Goal: Information Seeking & Learning: Check status

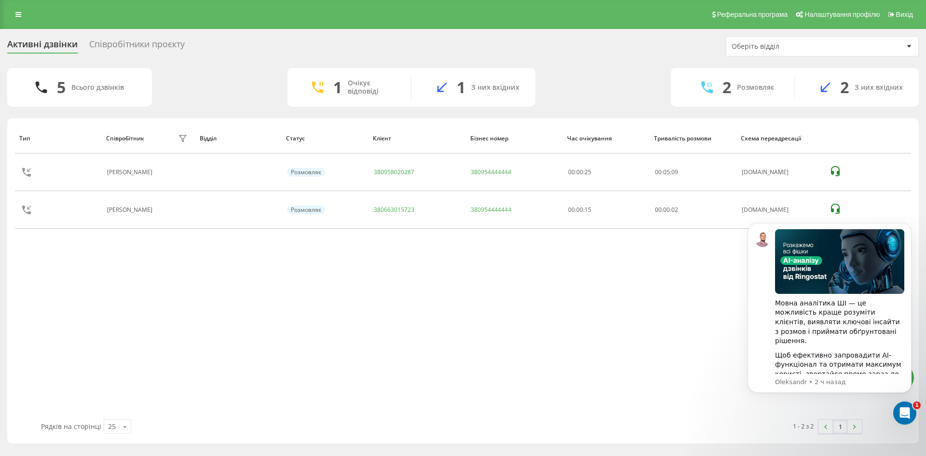
scroll to position [133, 0]
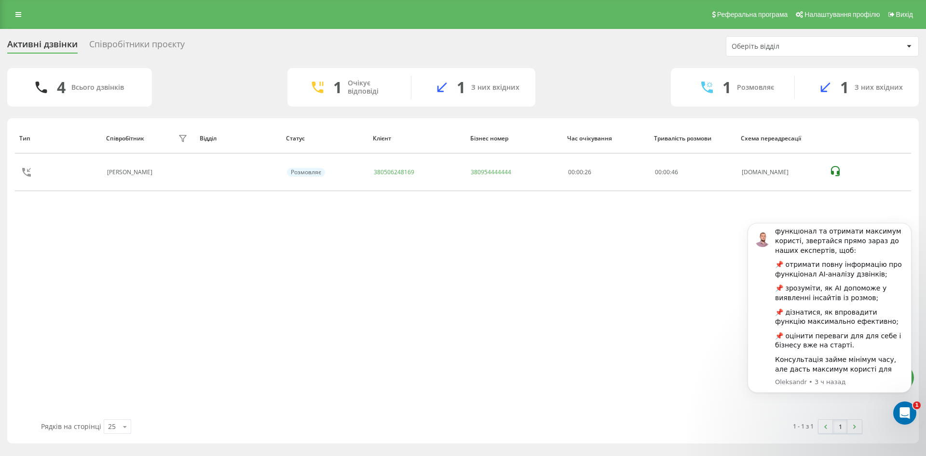
click at [161, 47] on div "Співробітники проєкту" at bounding box center [137, 46] width 96 height 15
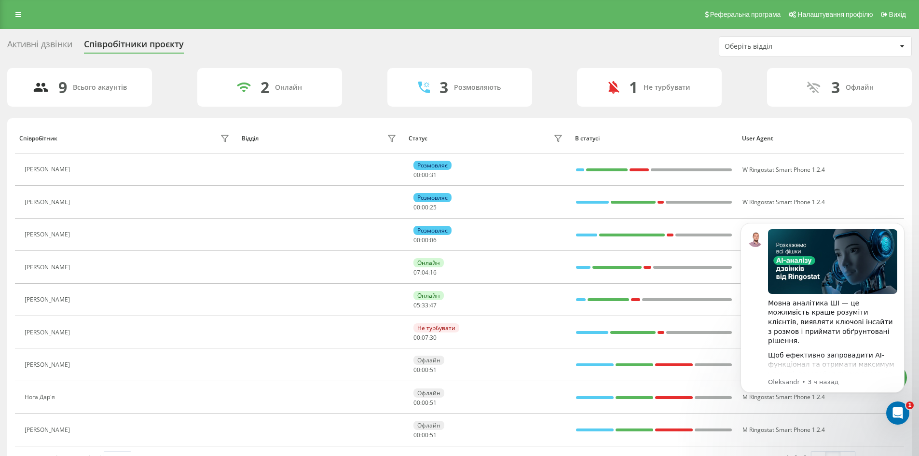
click at [61, 41] on div "Активні дзвінки" at bounding box center [39, 46] width 65 height 15
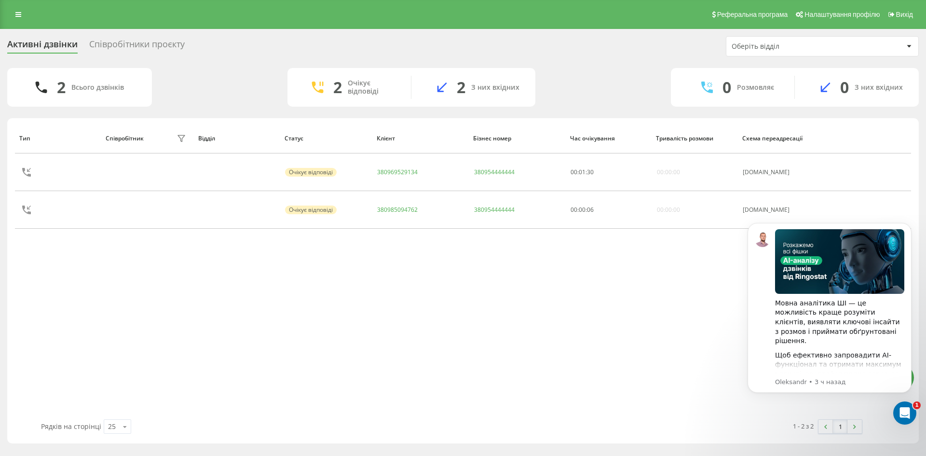
click at [155, 51] on div "Співробітники проєкту" at bounding box center [137, 46] width 96 height 15
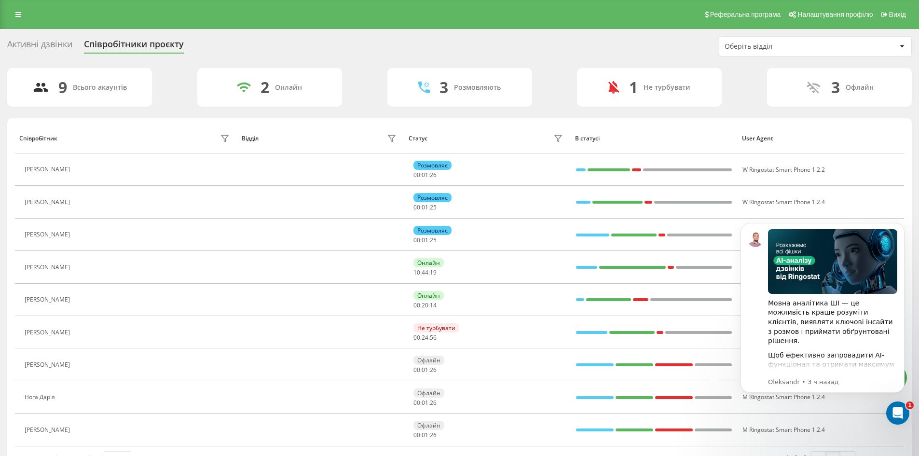
click at [48, 46] on div "Активні дзвінки" at bounding box center [39, 46] width 65 height 15
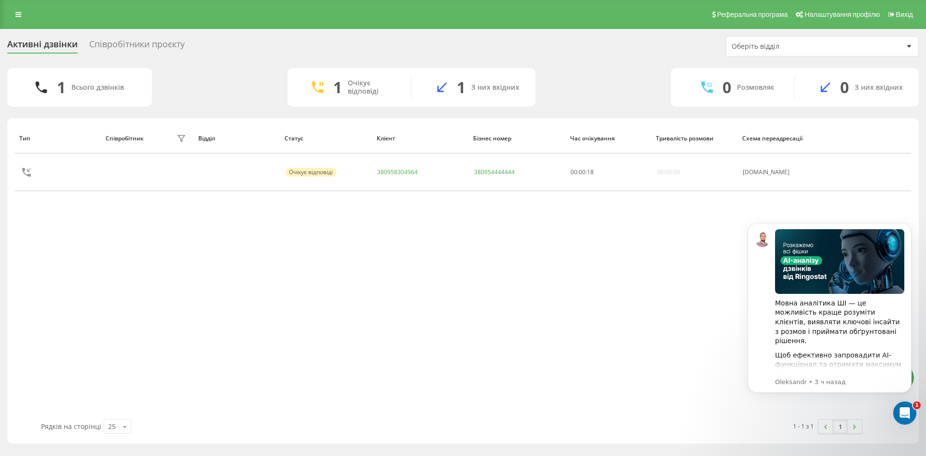
click at [169, 47] on div "Співробітники проєкту" at bounding box center [137, 46] width 96 height 15
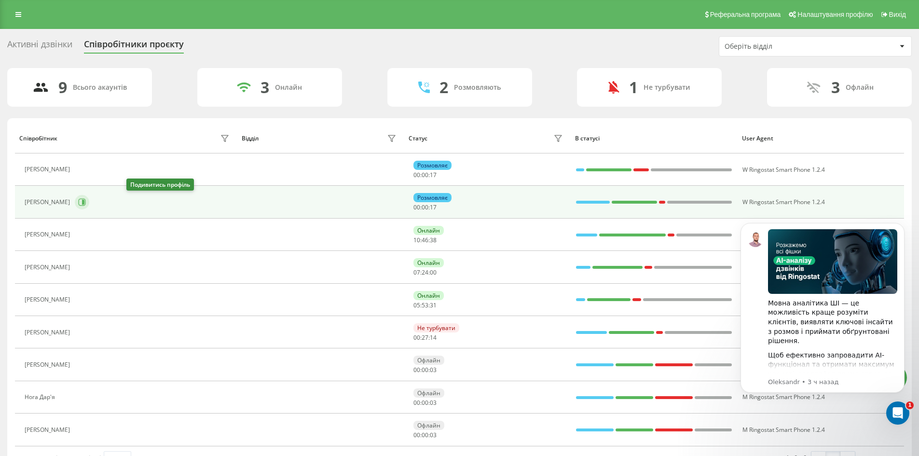
click at [86, 201] on icon at bounding box center [82, 202] width 8 height 8
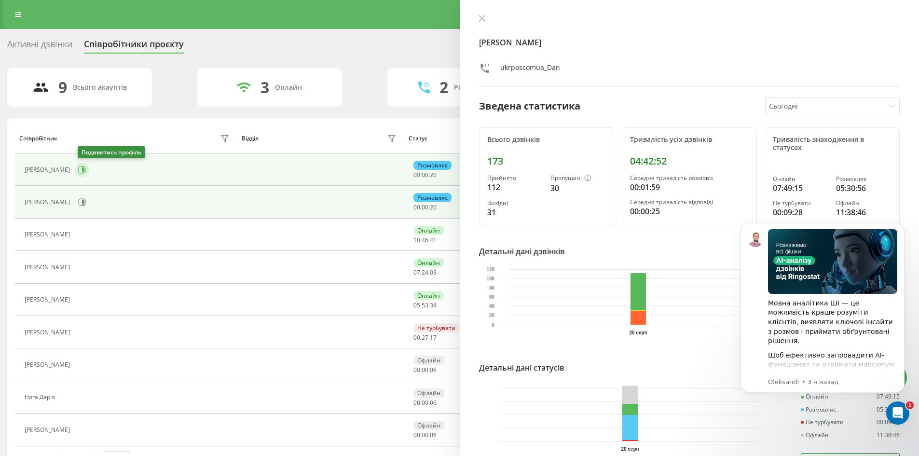
click at [86, 170] on icon at bounding box center [82, 170] width 8 height 8
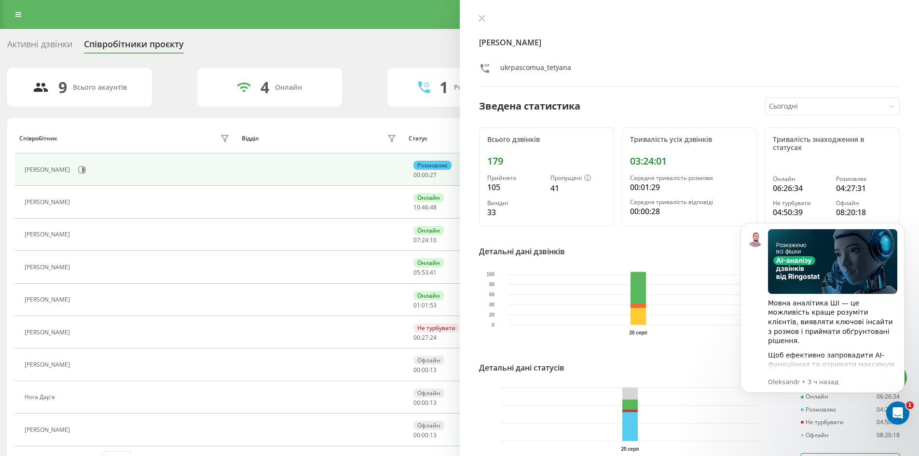
click at [50, 42] on div "Активні дзвінки" at bounding box center [39, 46] width 65 height 15
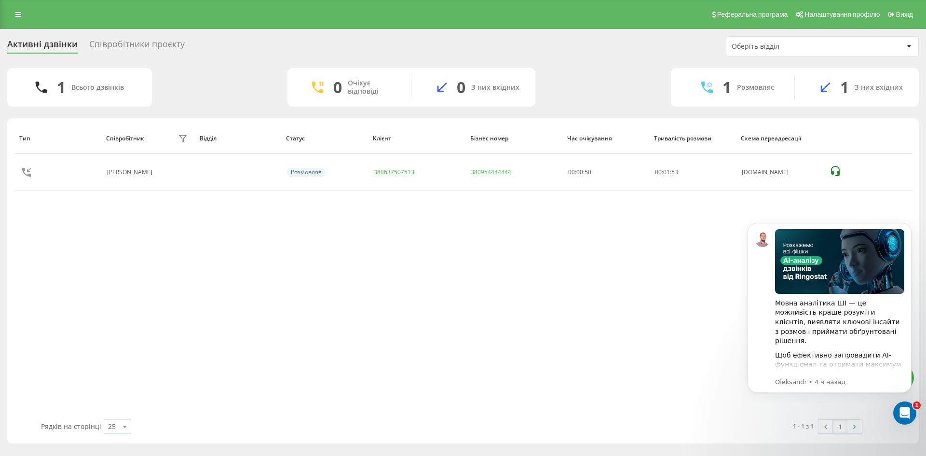
click at [161, 41] on div "Співробітники проєкту" at bounding box center [137, 46] width 96 height 15
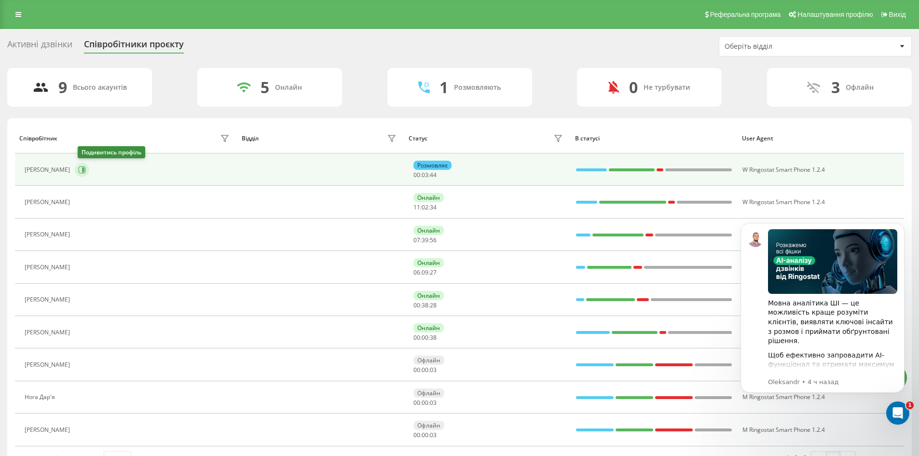
click at [85, 164] on button at bounding box center [82, 170] width 14 height 14
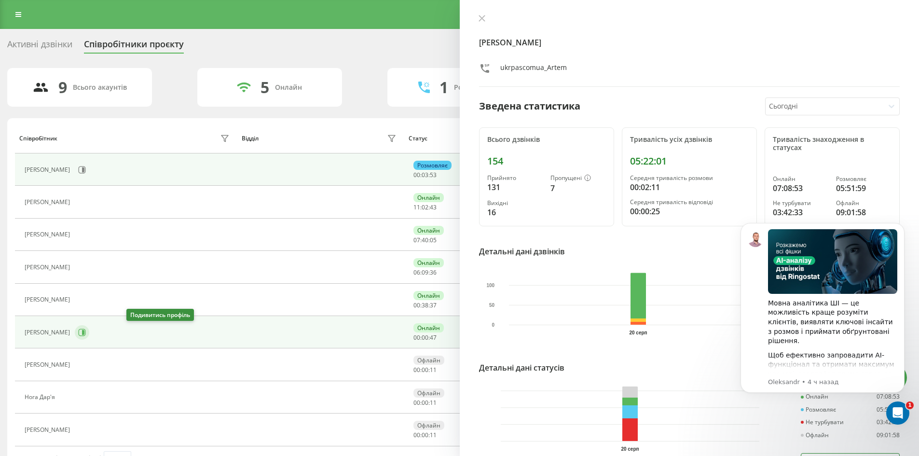
click at [86, 333] on icon at bounding box center [82, 333] width 8 height 8
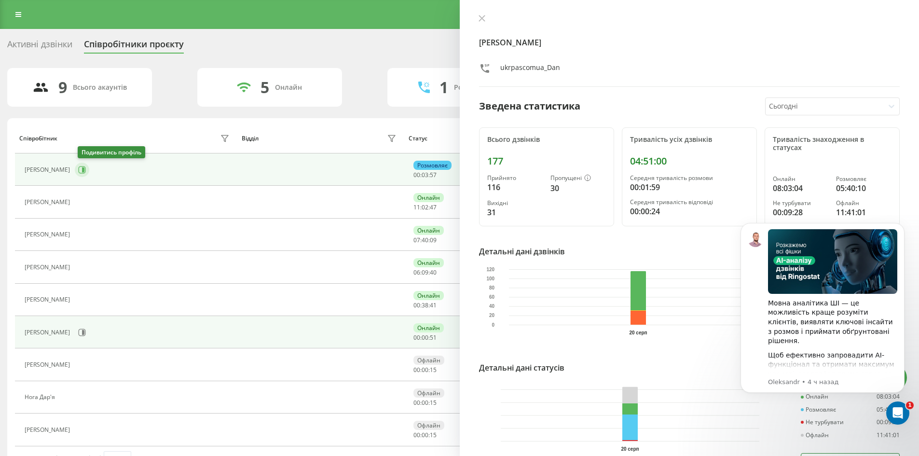
click at [83, 165] on button at bounding box center [82, 170] width 14 height 14
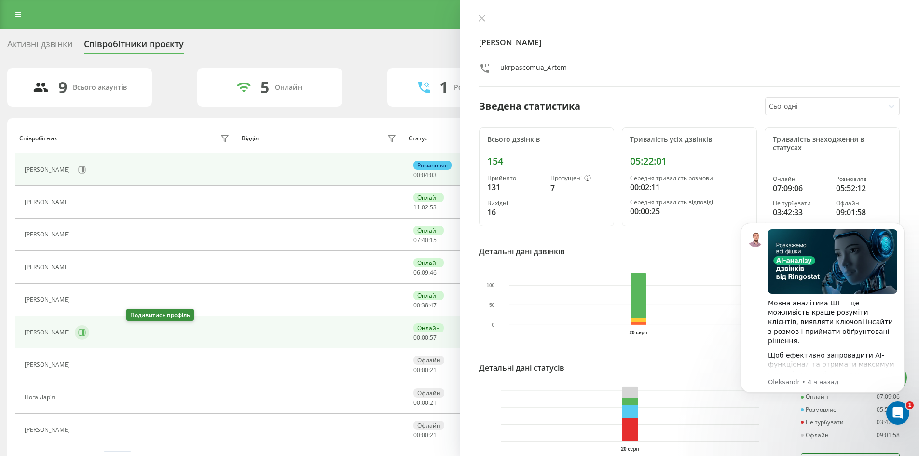
click at [86, 329] on icon at bounding box center [82, 333] width 8 height 8
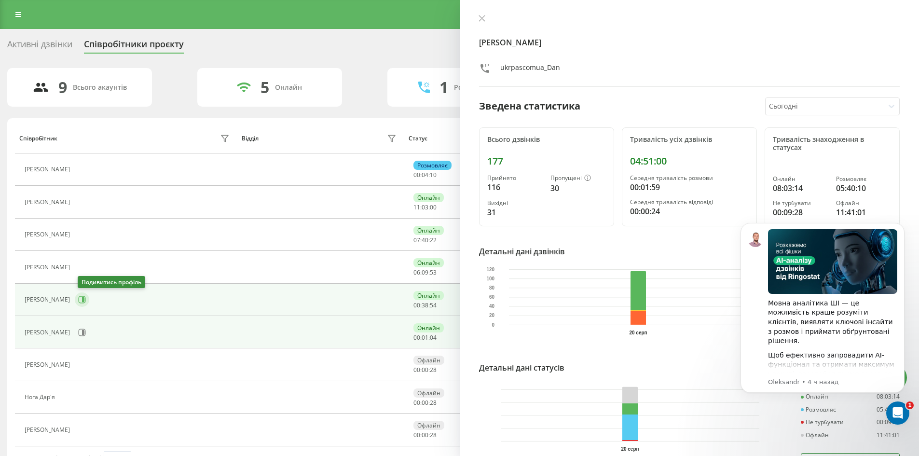
click at [85, 296] on icon at bounding box center [82, 300] width 8 height 8
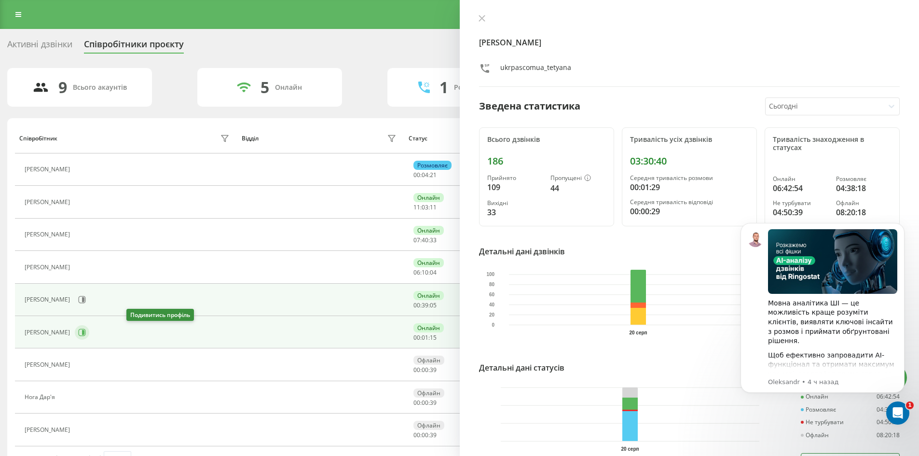
click at [86, 334] on icon at bounding box center [82, 332] width 7 height 7
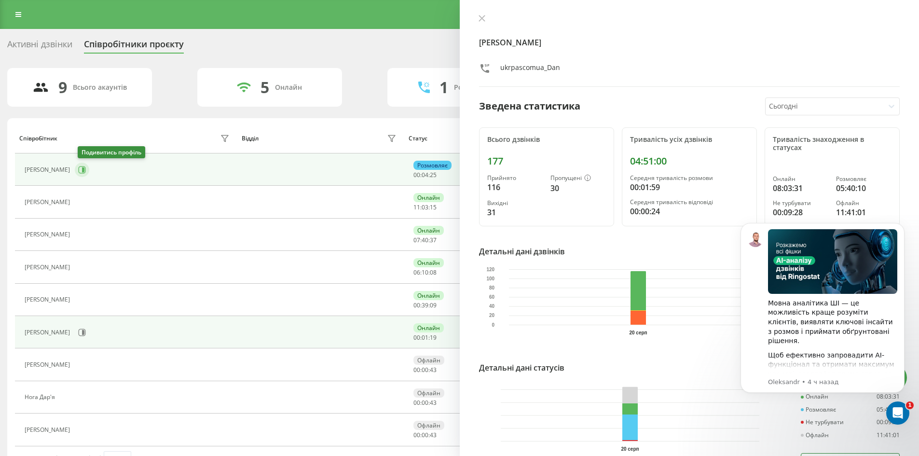
click at [84, 169] on icon at bounding box center [82, 170] width 8 height 8
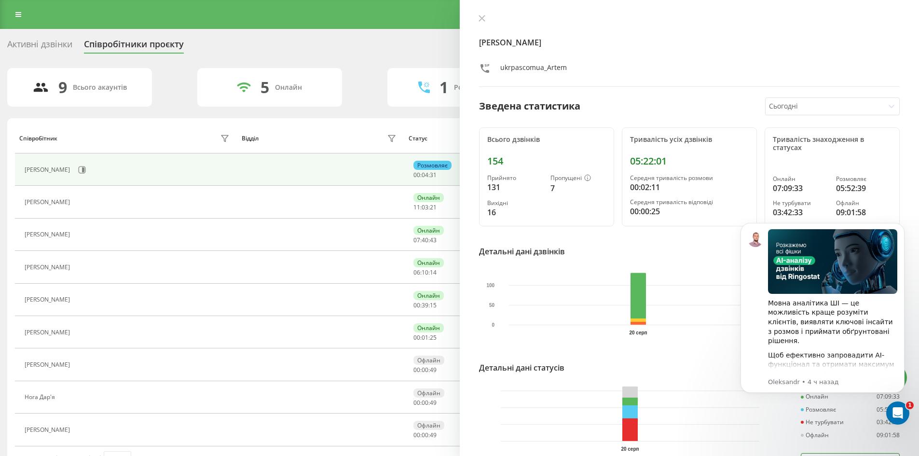
click at [28, 40] on div "Активні дзвінки" at bounding box center [39, 46] width 65 height 15
